Goal: Transaction & Acquisition: Download file/media

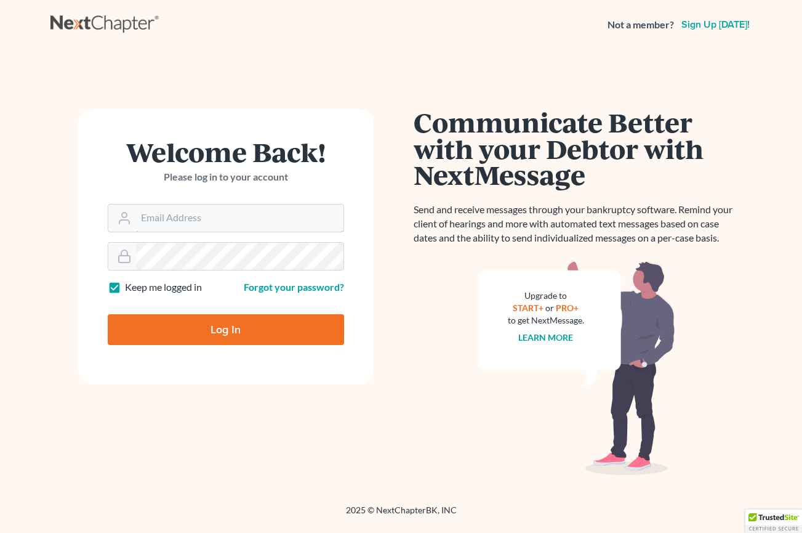
type input "[EMAIL_ADDRESS][DOMAIN_NAME]"
click at [179, 342] on input "Log In" at bounding box center [226, 329] width 236 height 31
type input "Thinking..."
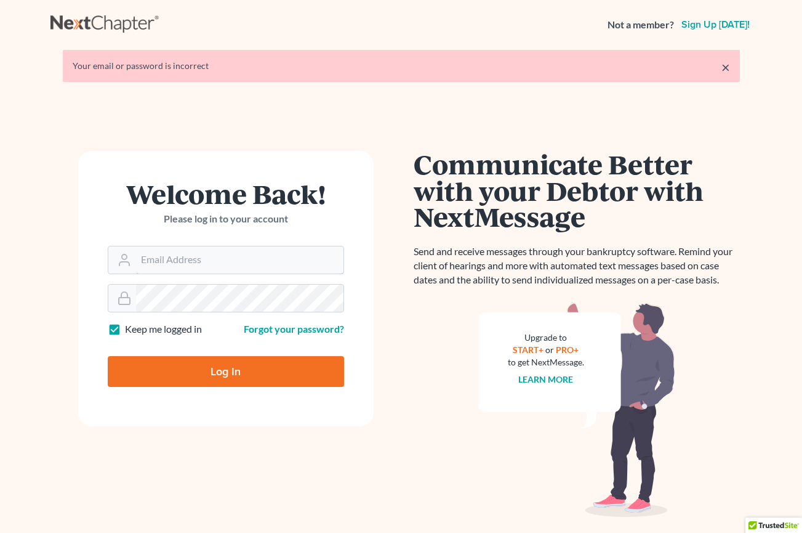
type input "[EMAIL_ADDRESS][DOMAIN_NAME]"
click at [208, 356] on input "Log In" at bounding box center [226, 371] width 236 height 31
type input "Thinking..."
type input "[EMAIL_ADDRESS][DOMAIN_NAME]"
click at [123, 280] on form "Welcome Back! Please log in to your account Email Address cstewartlegal@gmail.c…" at bounding box center [226, 288] width 296 height 275
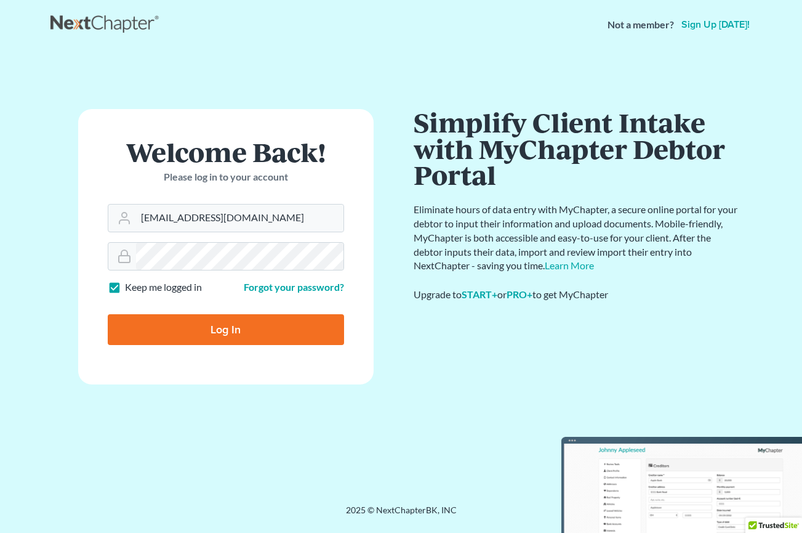
click at [165, 327] on input "Log In" at bounding box center [226, 329] width 236 height 31
type input "Thinking..."
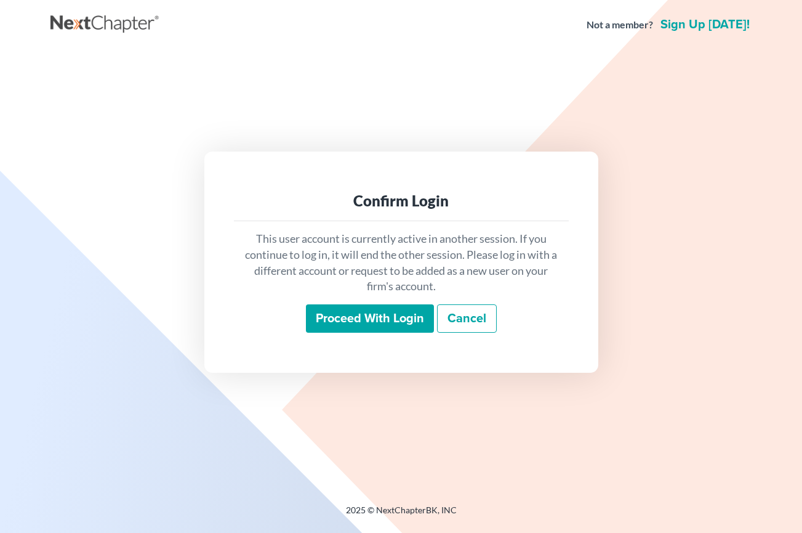
click at [363, 328] on input "Proceed with login" at bounding box center [370, 318] width 128 height 28
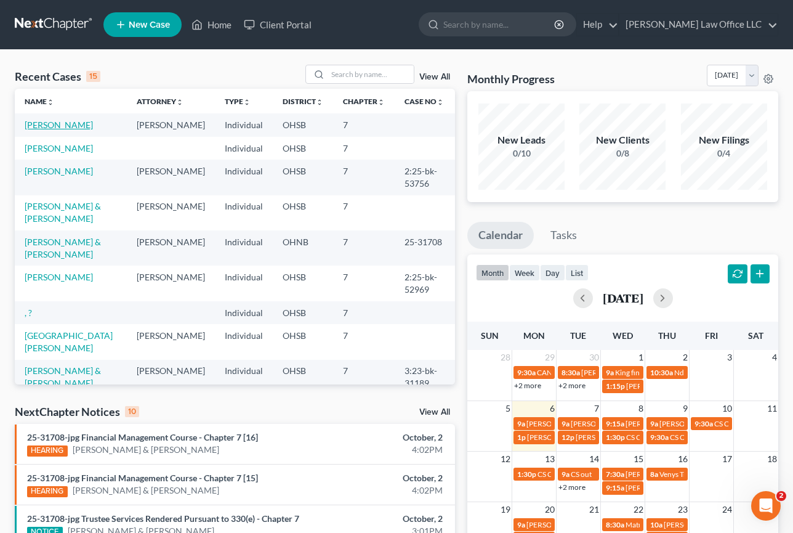
click at [59, 124] on link "[PERSON_NAME]" at bounding box center [59, 124] width 68 height 10
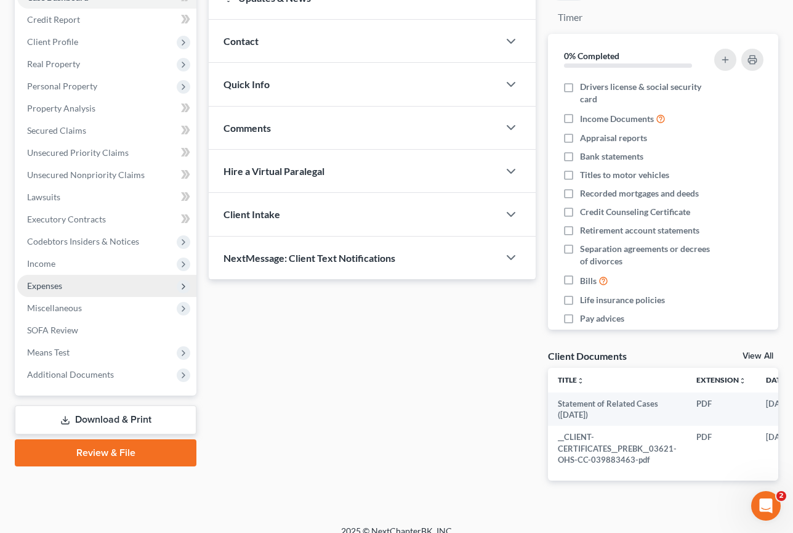
scroll to position [165, 0]
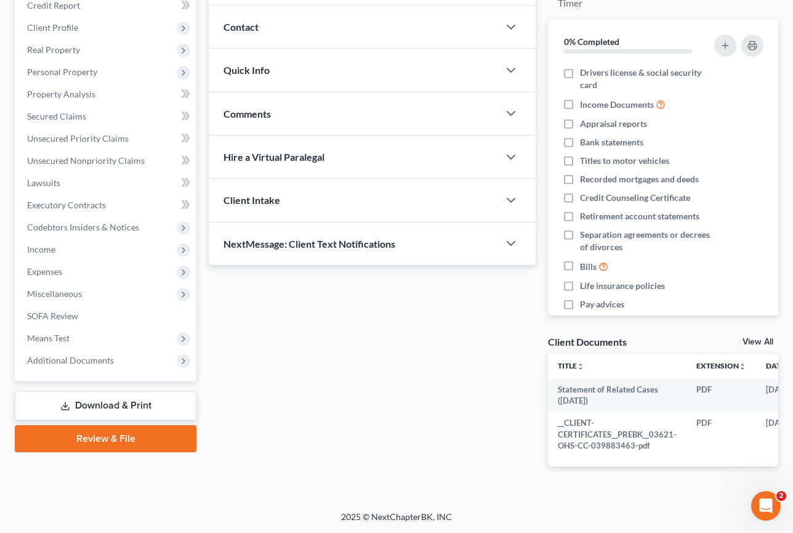
click at [148, 391] on link "Download & Print" at bounding box center [106, 405] width 182 height 29
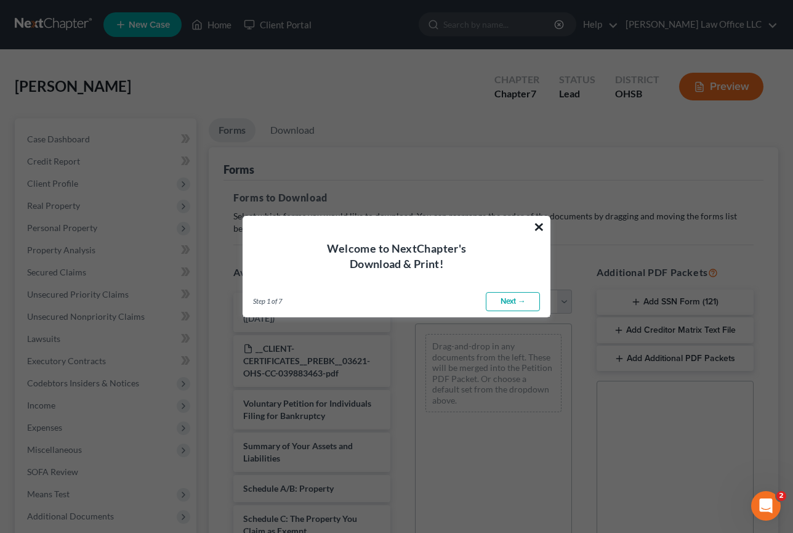
click at [537, 225] on button "×" at bounding box center [539, 227] width 12 height 20
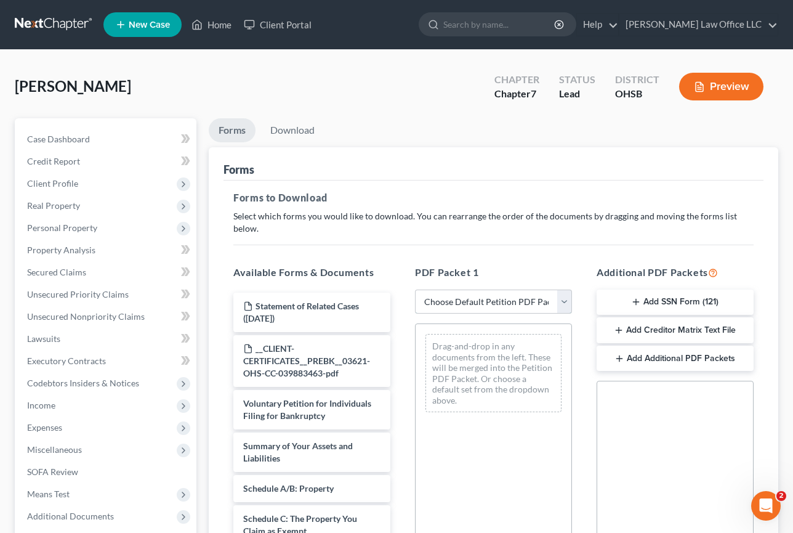
click at [504, 289] on select "Choose Default Petition PDF Packet Complete Bankruptcy Petition (all forms and …" at bounding box center [493, 301] width 157 height 25
select select "0"
click at [415, 289] on select "Choose Default Petition PDF Packet Complete Bankruptcy Petition (all forms and …" at bounding box center [493, 301] width 157 height 25
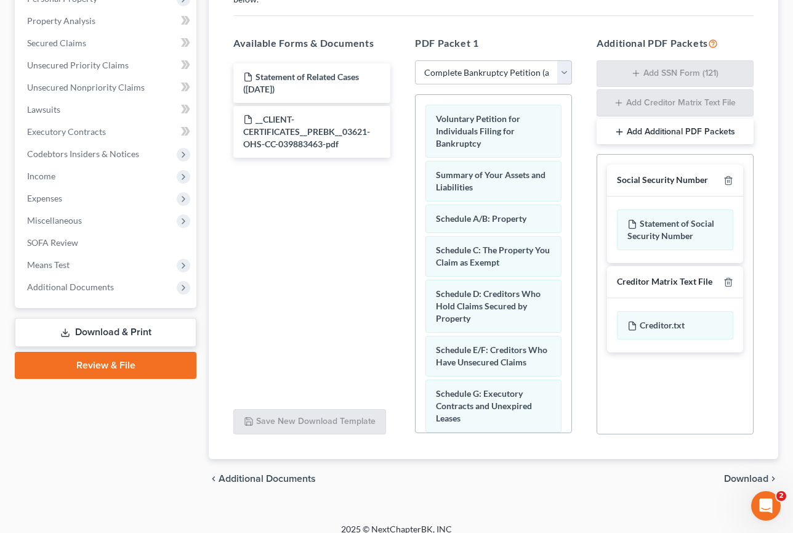
click at [736, 474] on span "Download" at bounding box center [746, 479] width 44 height 10
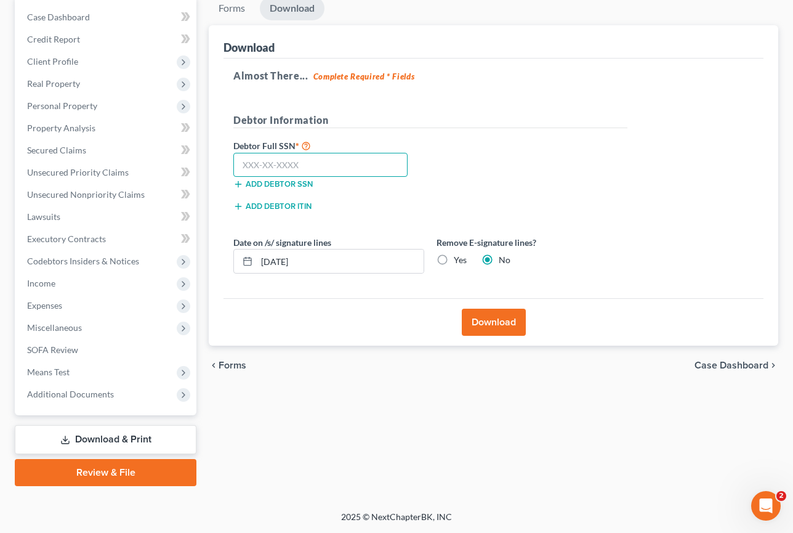
drag, startPoint x: 336, startPoint y: 159, endPoint x: 344, endPoint y: 146, distance: 15.7
click at [338, 165] on input "text" at bounding box center [320, 165] width 174 height 25
type input "291-88-7836"
click at [472, 324] on button "Download" at bounding box center [494, 321] width 64 height 27
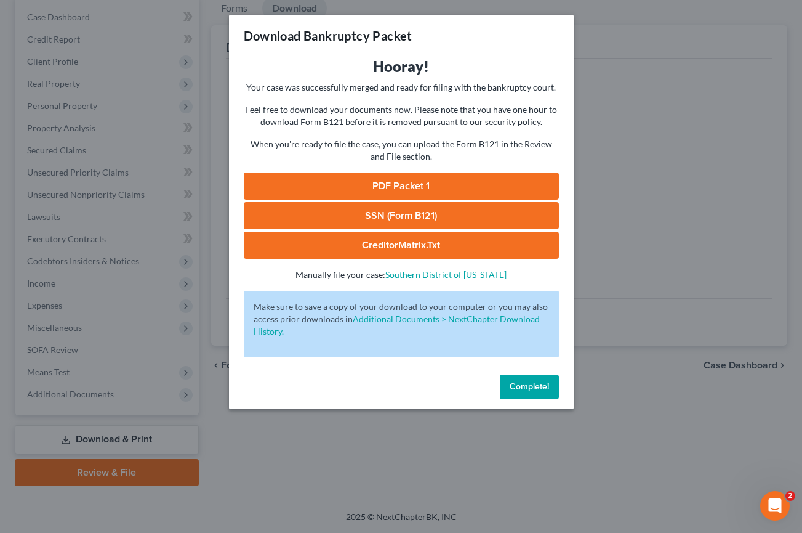
click at [427, 183] on link "PDF Packet 1" at bounding box center [401, 185] width 315 height 27
click at [464, 209] on link "SSN (Form B121)" at bounding box center [401, 215] width 315 height 27
click at [796, 312] on div "Download Bankruptcy Packet Hooray! Your case was successfully merged and ready …" at bounding box center [401, 266] width 802 height 533
click at [655, 244] on div "Download Bankruptcy Packet Hooray! Your case was successfully merged and ready …" at bounding box center [401, 266] width 802 height 533
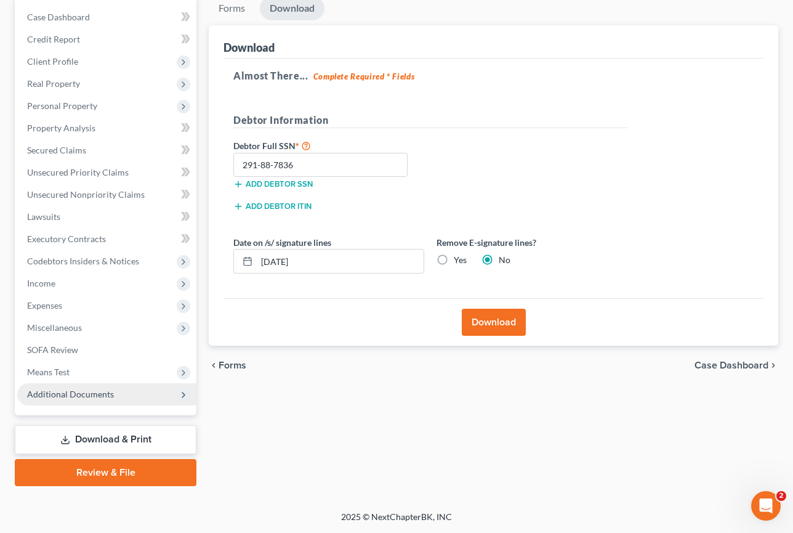
click at [86, 390] on span "Additional Documents" at bounding box center [70, 394] width 87 height 10
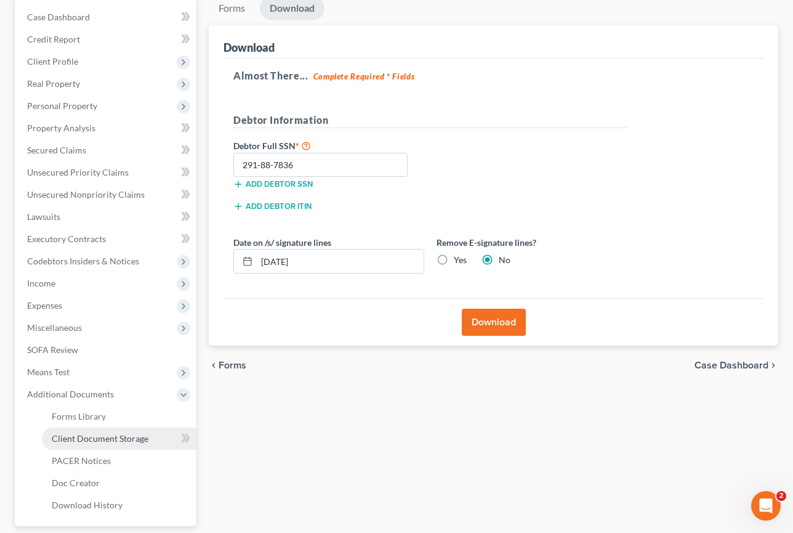
click at [92, 443] on span "Client Document Storage" at bounding box center [100, 438] width 97 height 10
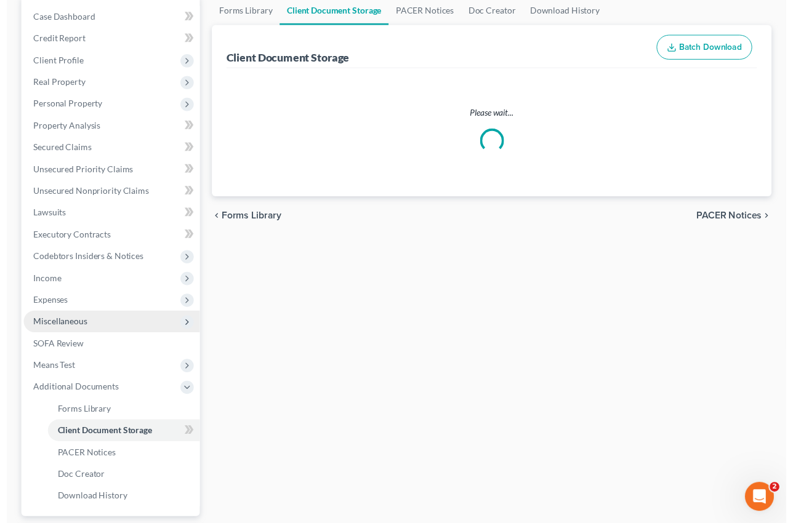
scroll to position [7, 0]
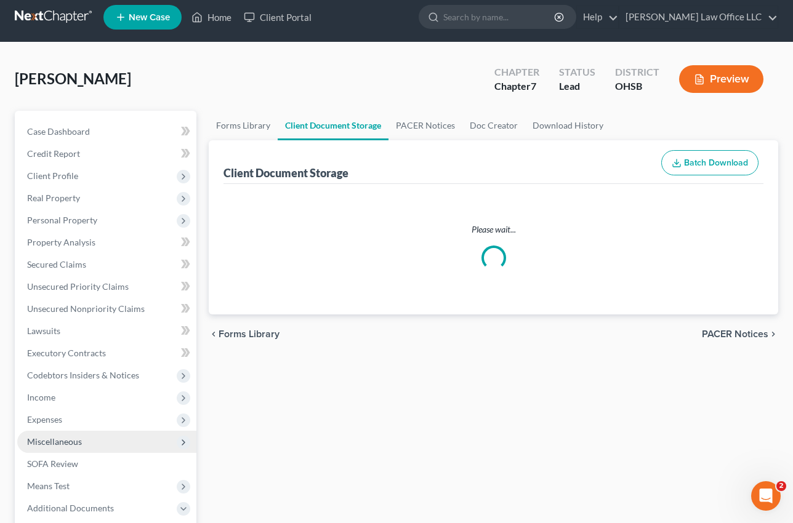
select select "7"
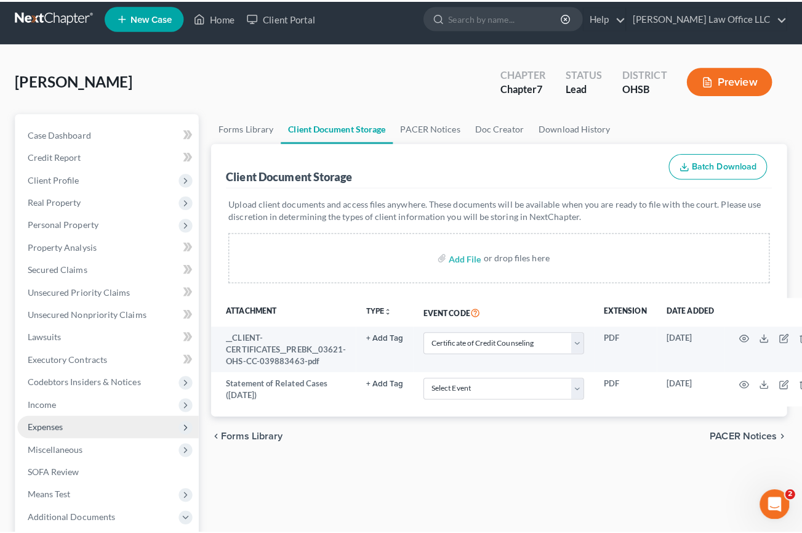
scroll to position [0, 0]
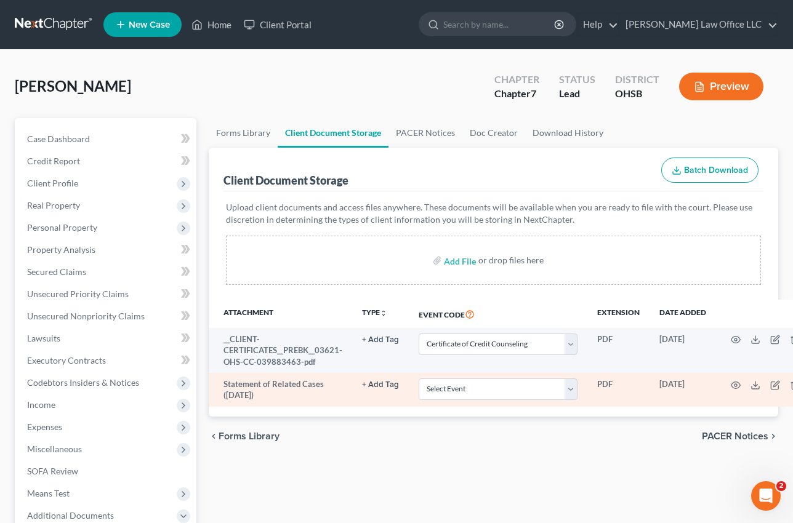
click at [725, 388] on td at bounding box center [767, 390] width 103 height 34
click at [731, 384] on icon "button" at bounding box center [736, 386] width 10 height 10
